Goal: Navigation & Orientation: Go to known website

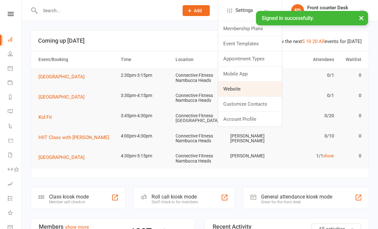
click at [245, 90] on link "Website" at bounding box center [250, 88] width 64 height 15
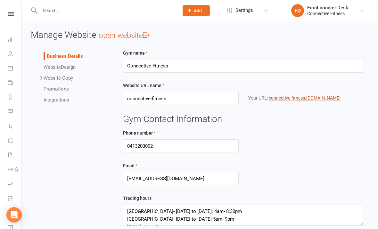
click at [318, 99] on link "connective-fitness .clubworx.com" at bounding box center [305, 97] width 72 height 5
click at [21, 41] on link "Dashboard" at bounding box center [15, 40] width 14 height 14
